Goal: Transaction & Acquisition: Book appointment/travel/reservation

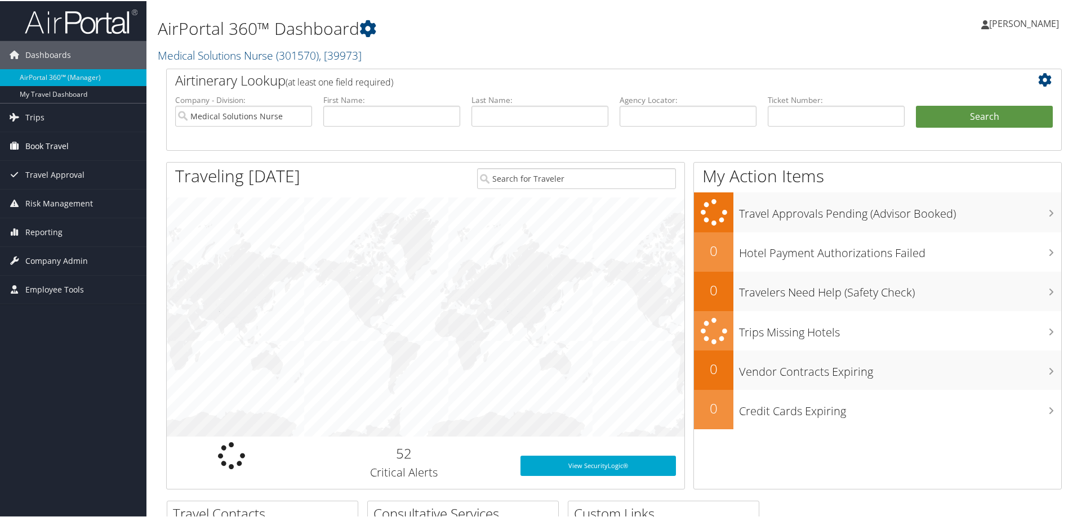
click at [66, 144] on span "Book Travel" at bounding box center [46, 145] width 43 height 28
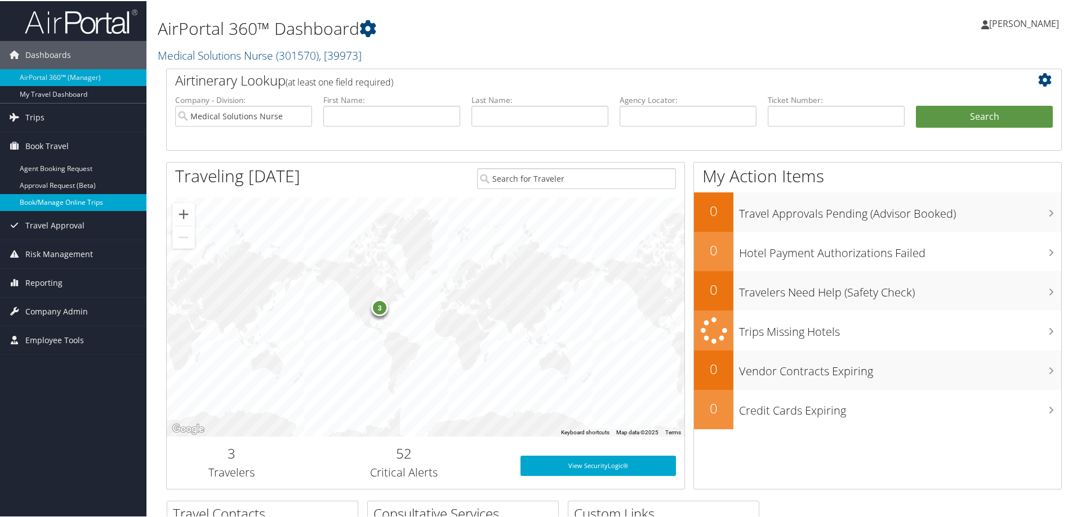
click at [51, 200] on link "Book/Manage Online Trips" at bounding box center [73, 201] width 146 height 17
